Goal: Find specific page/section: Find specific page/section

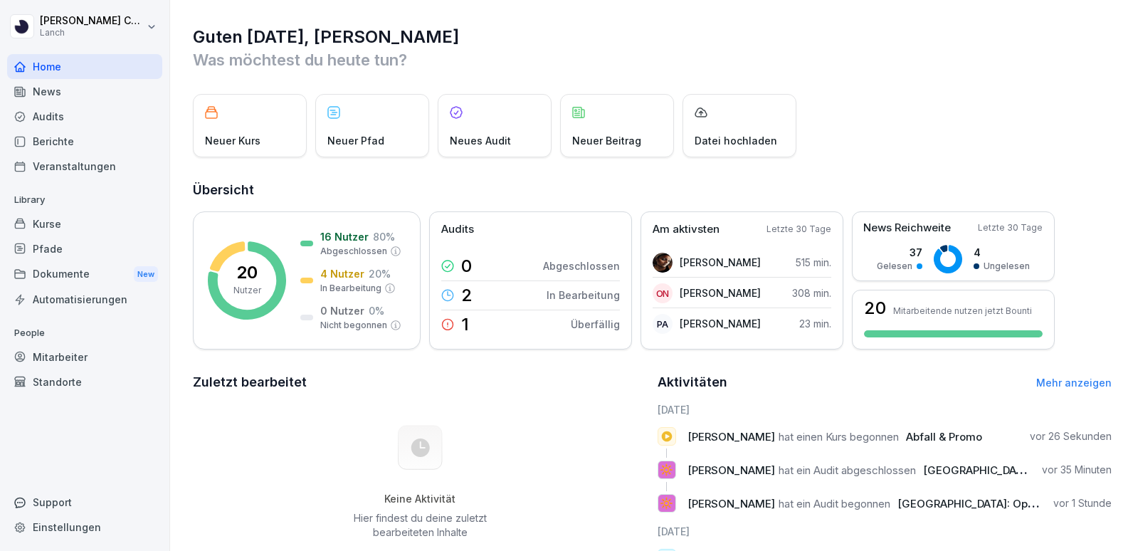
click at [84, 137] on div "Berichte" at bounding box center [84, 141] width 155 height 25
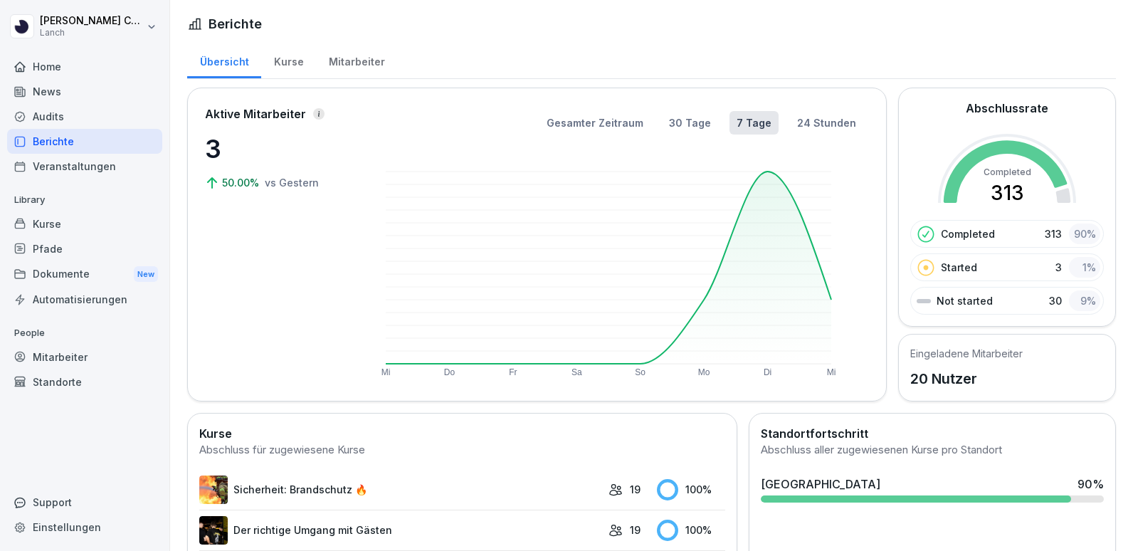
click at [355, 71] on div "Mitarbeiter" at bounding box center [356, 60] width 81 height 36
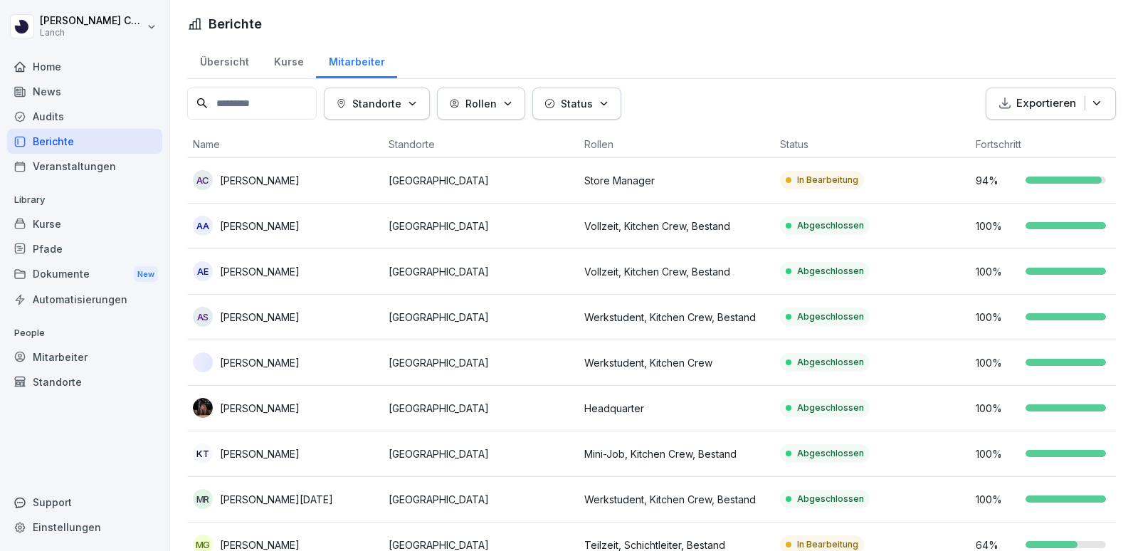
click at [512, 322] on p "[GEOGRAPHIC_DATA]" at bounding box center [480, 316] width 184 height 15
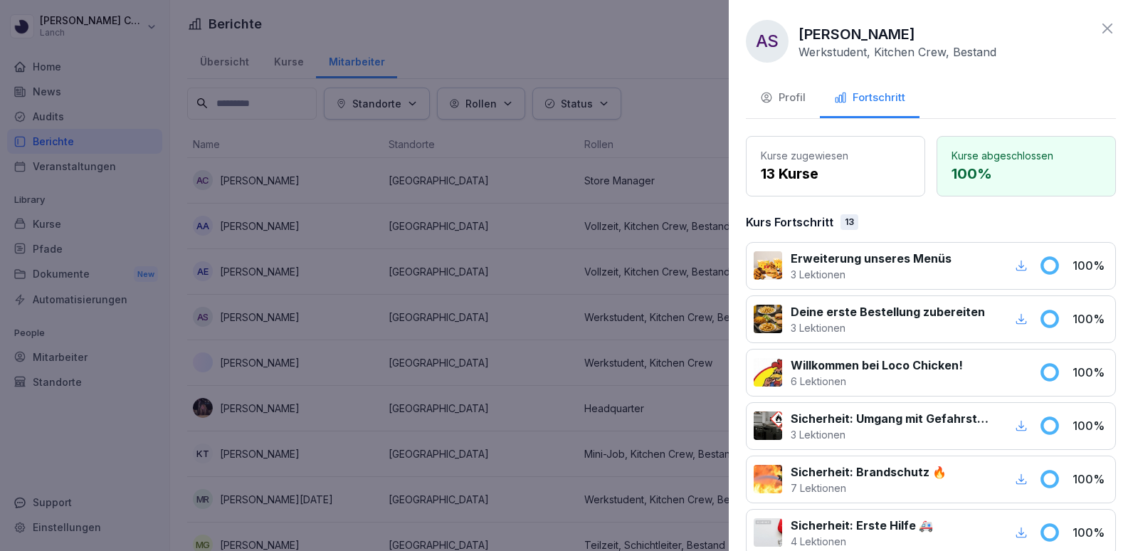
click at [512, 322] on div at bounding box center [566, 275] width 1133 height 551
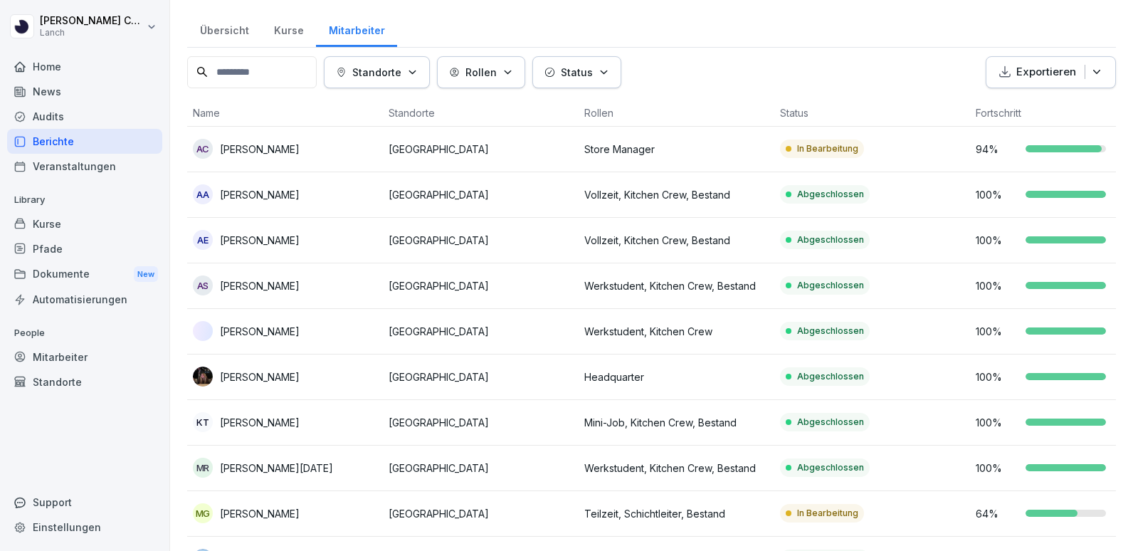
scroll to position [0, 60]
